Goal: Task Accomplishment & Management: Manage account settings

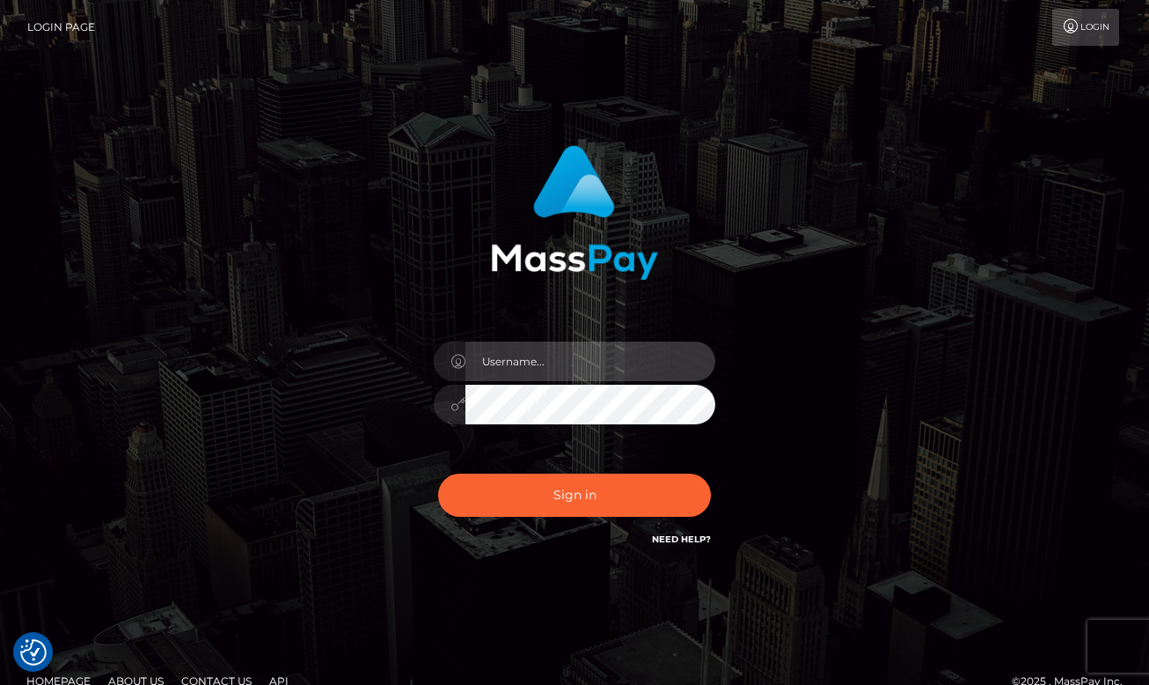
click at [551, 363] on input "text" at bounding box center [591, 361] width 250 height 40
type input "dany baker boulanger"
click at [641, 363] on input "dany baker boulanger" at bounding box center [591, 361] width 250 height 40
click at [641, 363] on input "[PERSON_NAME]" at bounding box center [591, 361] width 250 height 40
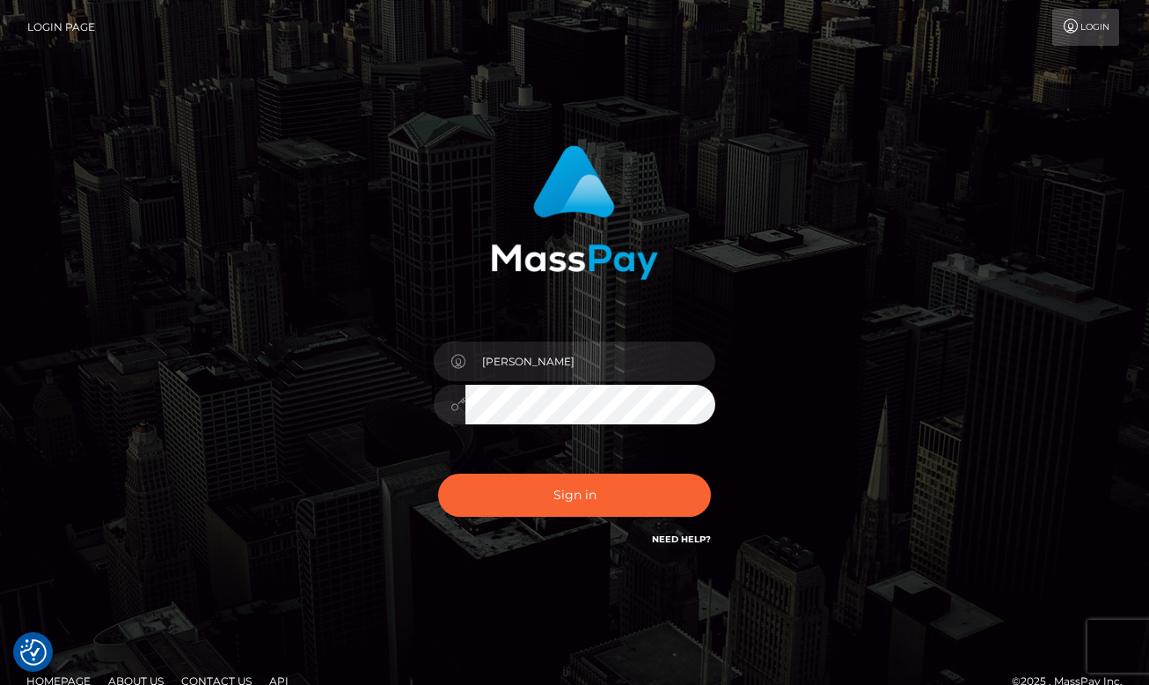
click at [449, 406] on div at bounding box center [450, 405] width 32 height 40
click at [455, 407] on icon at bounding box center [458, 404] width 15 height 14
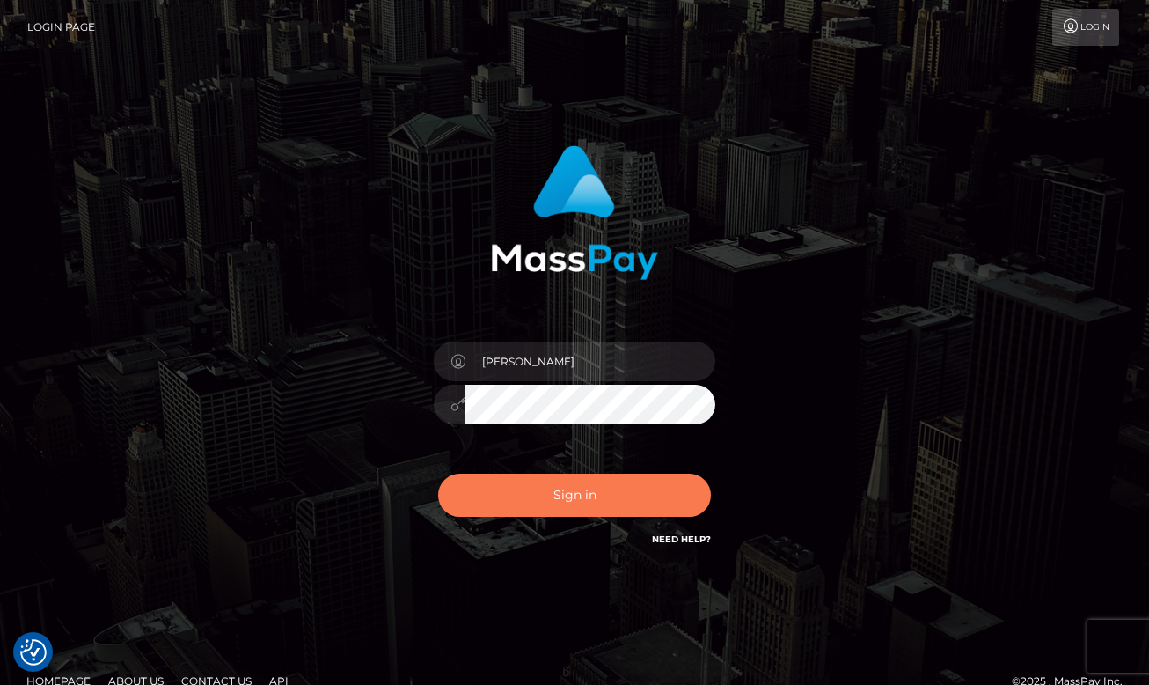
click at [670, 508] on button "Sign in" at bounding box center [574, 494] width 273 height 43
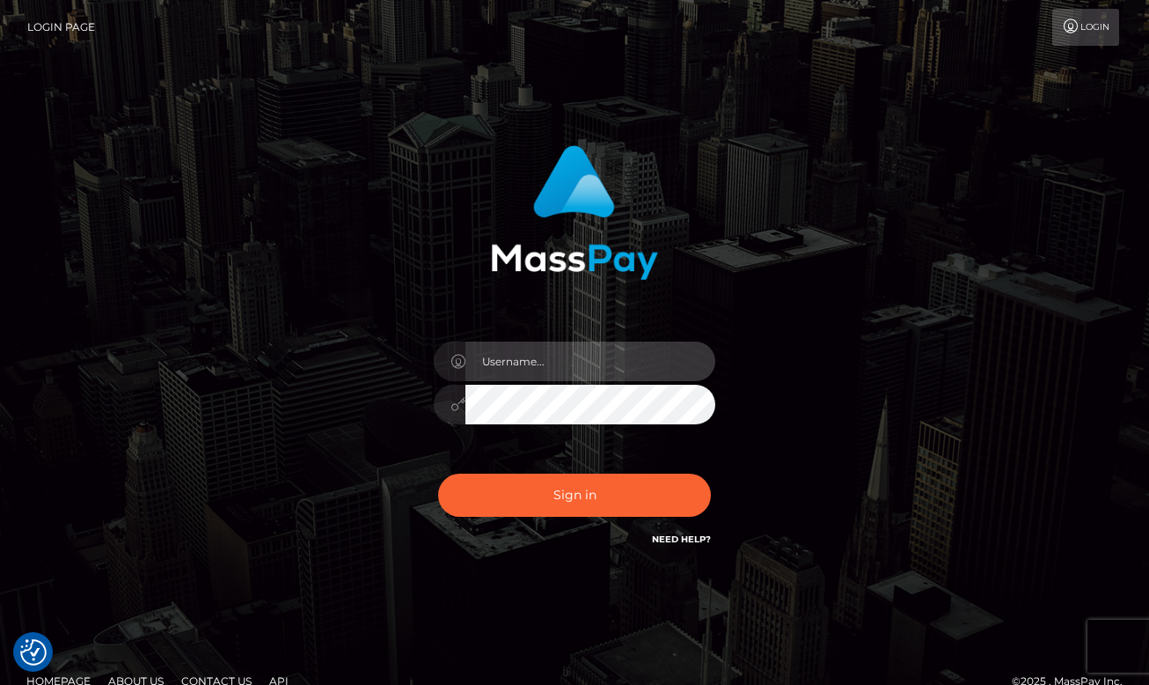
click at [569, 355] on input "text" at bounding box center [591, 361] width 250 height 40
type input "[PERSON_NAME]"
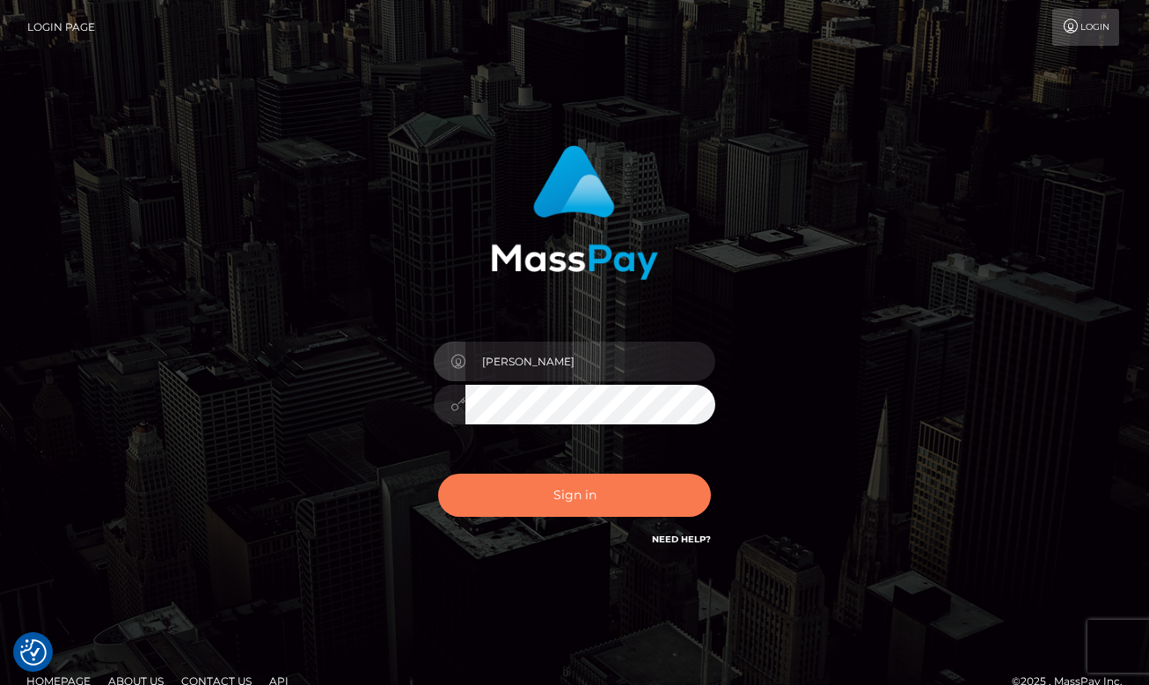
click at [628, 488] on button "Sign in" at bounding box center [574, 494] width 273 height 43
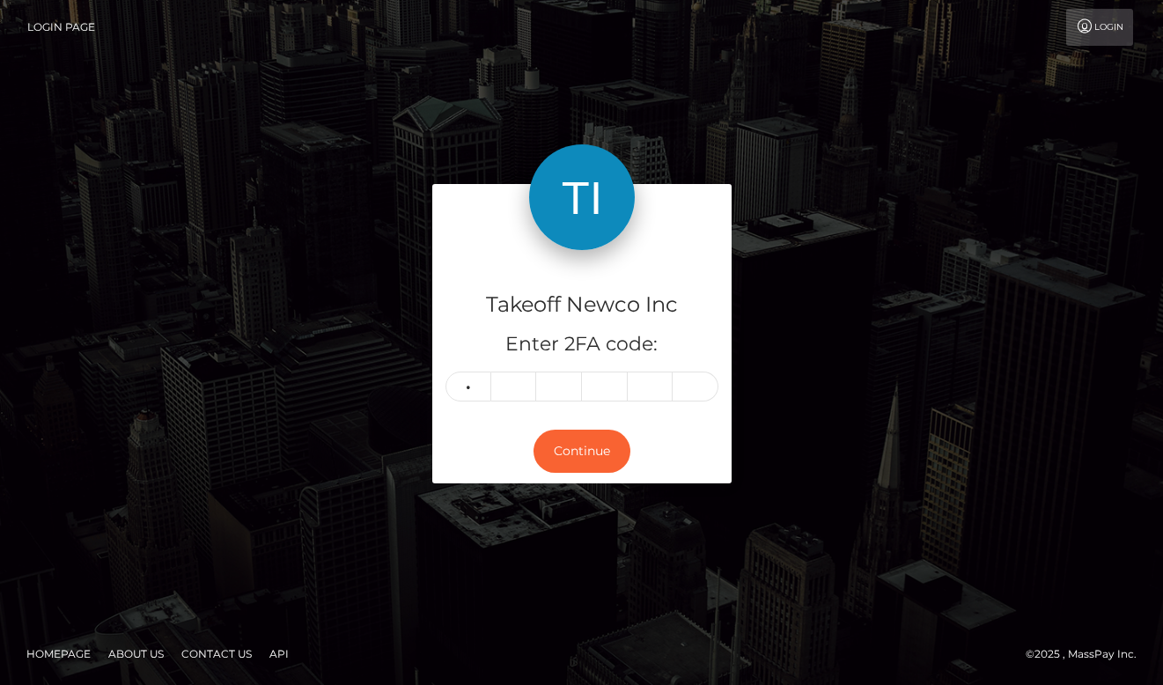
type input "2"
type input "1"
type input "6"
type input "5"
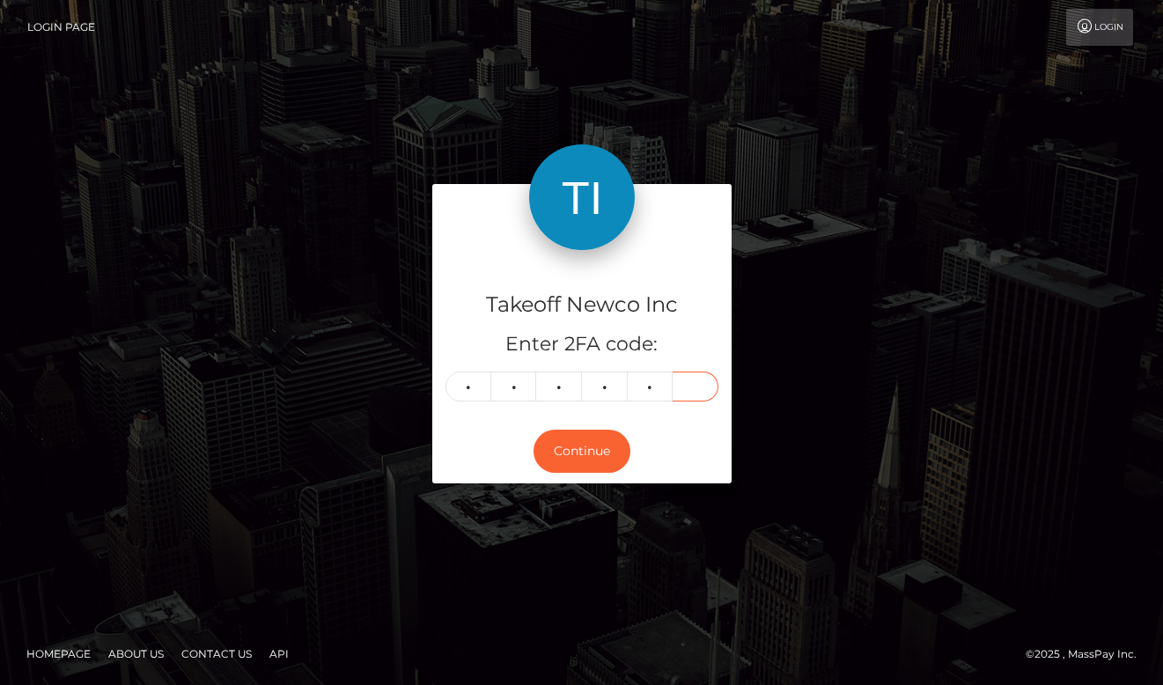
type input "2"
